Goal: Information Seeking & Learning: Learn about a topic

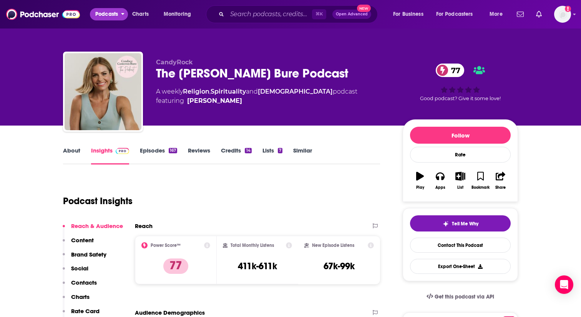
click at [105, 12] on span "Podcasts" at bounding box center [106, 14] width 23 height 11
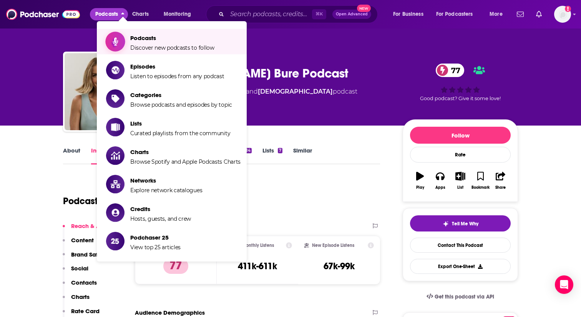
click at [142, 36] on span "Podcasts" at bounding box center [172, 37] width 84 height 7
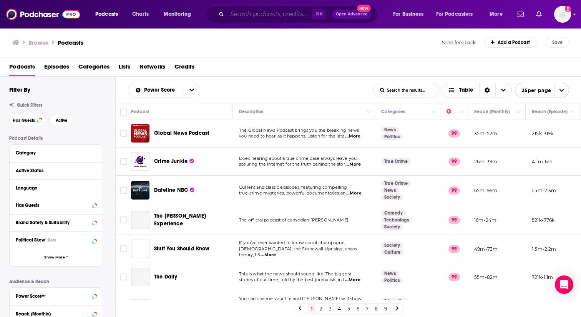
click at [272, 16] on input "Search podcasts, credits, & more..." at bounding box center [269, 14] width 85 height 12
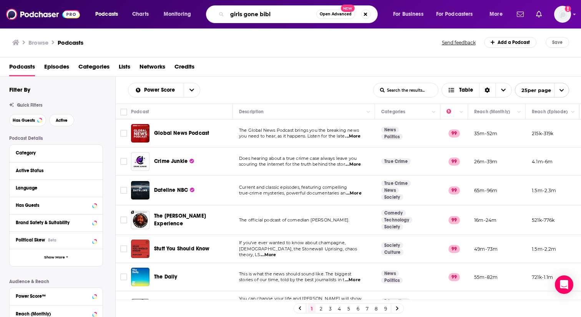
type input "girls gone [DEMOGRAPHIC_DATA]"
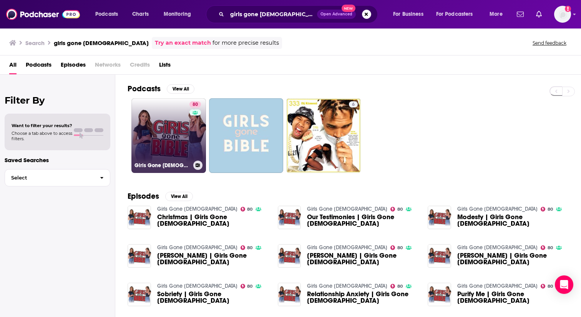
click at [167, 130] on link "80 Girls Gone [DEMOGRAPHIC_DATA]" at bounding box center [169, 135] width 75 height 75
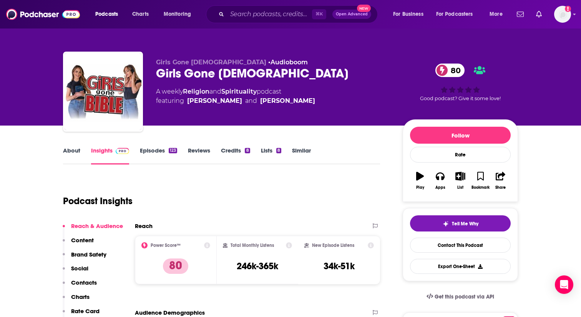
click at [300, 150] on link "Similar" at bounding box center [301, 156] width 19 height 18
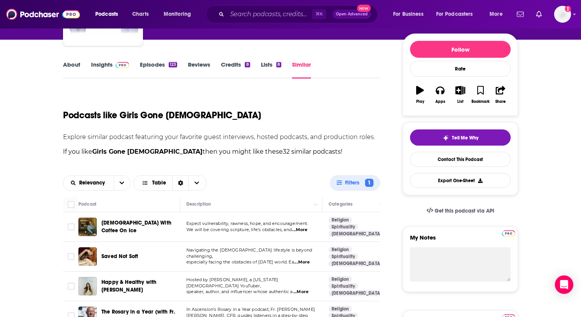
scroll to position [48, 0]
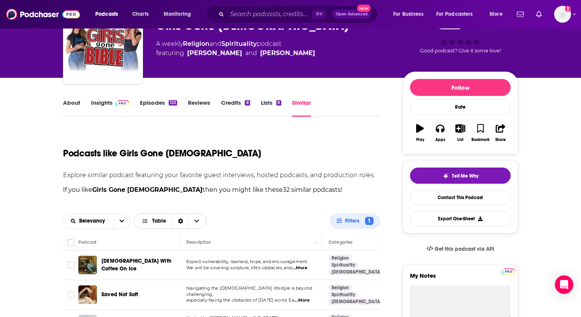
click at [148, 216] on span "Table" at bounding box center [154, 220] width 37 height 13
click at [150, 249] on span "Gallery" at bounding box center [175, 247] width 52 height 4
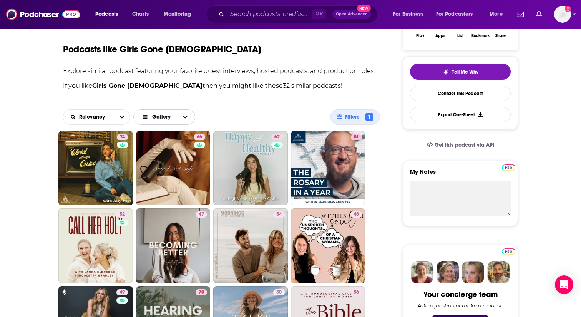
scroll to position [172, 0]
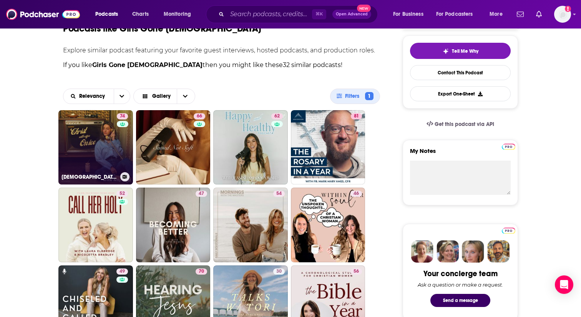
click at [97, 143] on link "74 [DEMOGRAPHIC_DATA] With Coffee On Ice" at bounding box center [95, 147] width 75 height 75
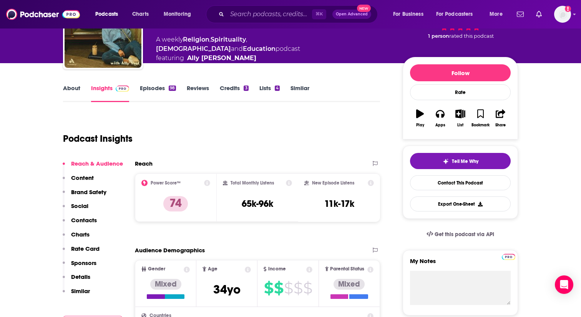
scroll to position [1, 0]
